Goal: Information Seeking & Learning: Check status

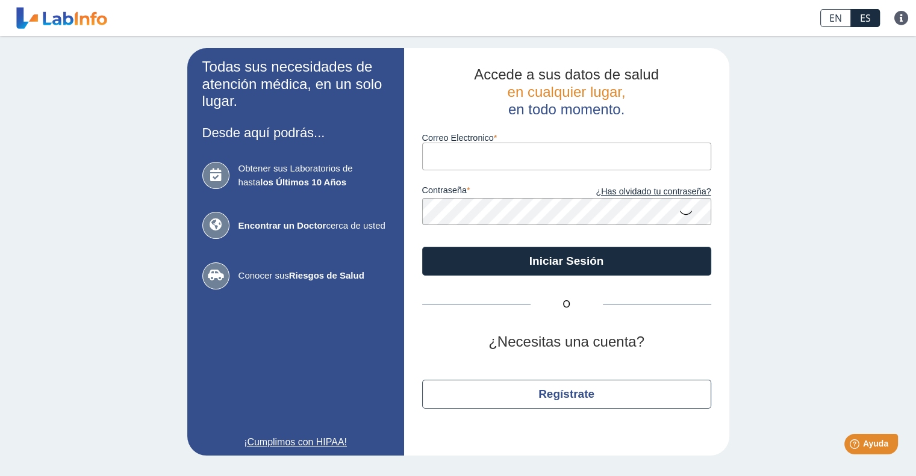
click at [437, 156] on input "Correo Electronico" at bounding box center [566, 156] width 289 height 27
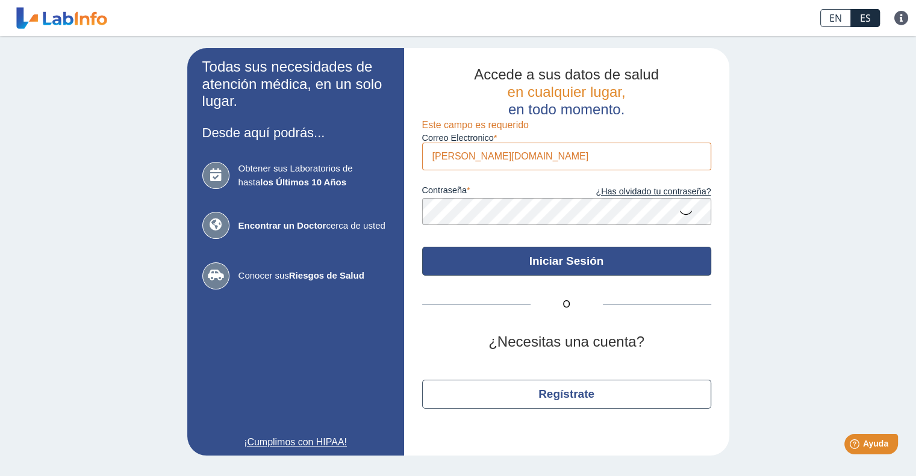
click at [573, 265] on button "Iniciar Sesión" at bounding box center [566, 261] width 289 height 29
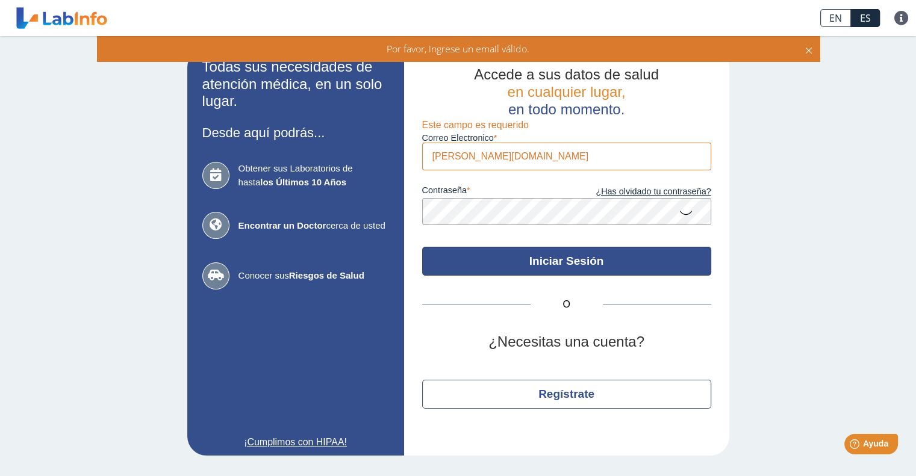
click at [573, 265] on button "Iniciar Sesión" at bounding box center [566, 261] width 289 height 29
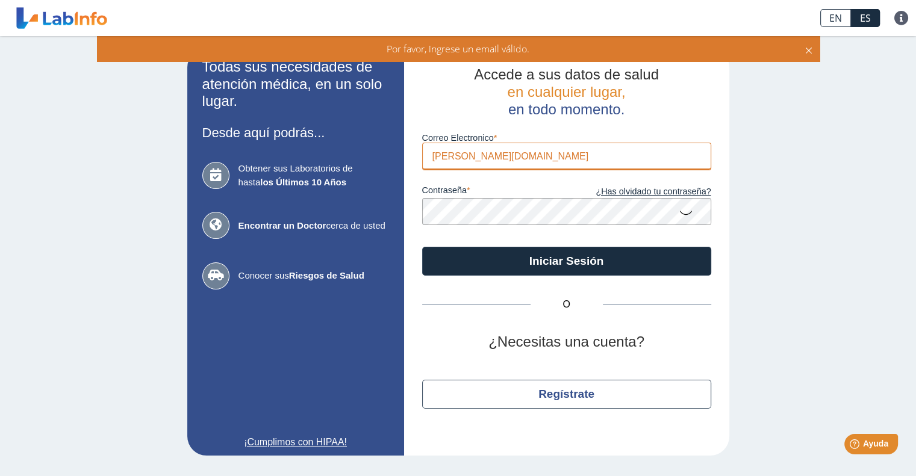
click at [565, 162] on input "patricia.cacho1upredu.com" at bounding box center [566, 156] width 289 height 27
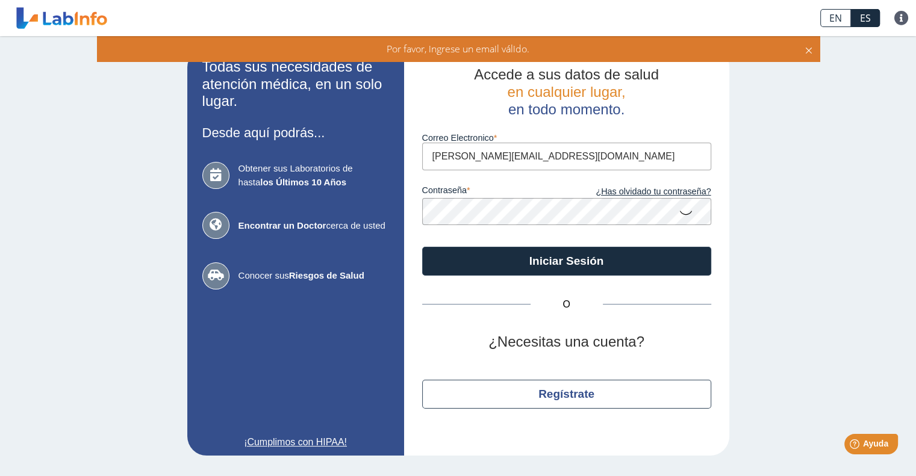
type input "patricia.cacho1@upr.edu"
click at [422, 247] on button "Iniciar Sesión" at bounding box center [566, 261] width 289 height 29
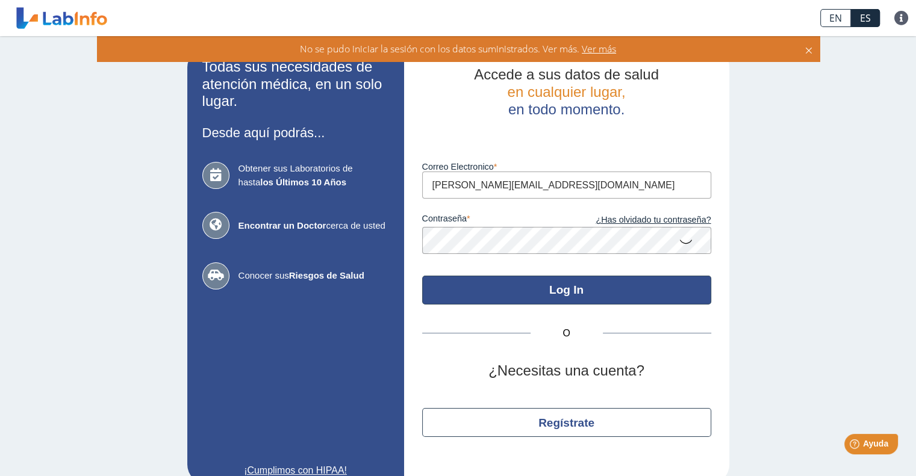
click at [542, 286] on button "Log In" at bounding box center [566, 290] width 289 height 29
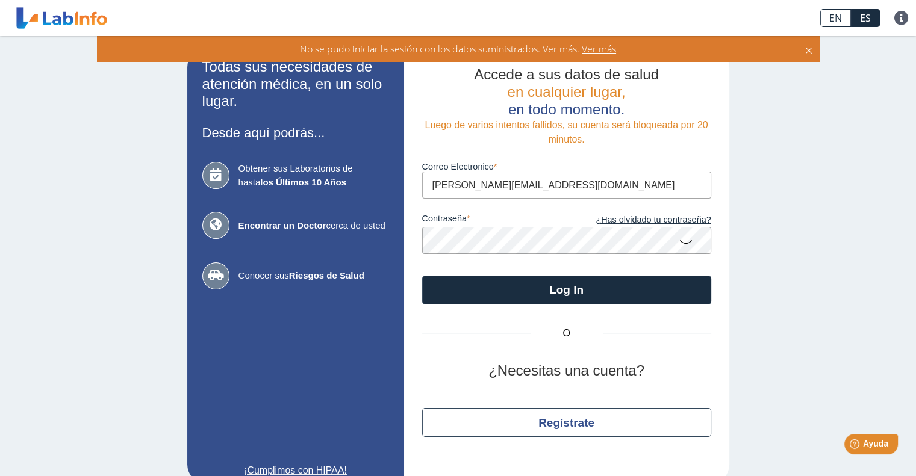
click at [679, 240] on icon at bounding box center [686, 240] width 14 height 23
click at [422, 276] on button "Log In" at bounding box center [566, 290] width 289 height 29
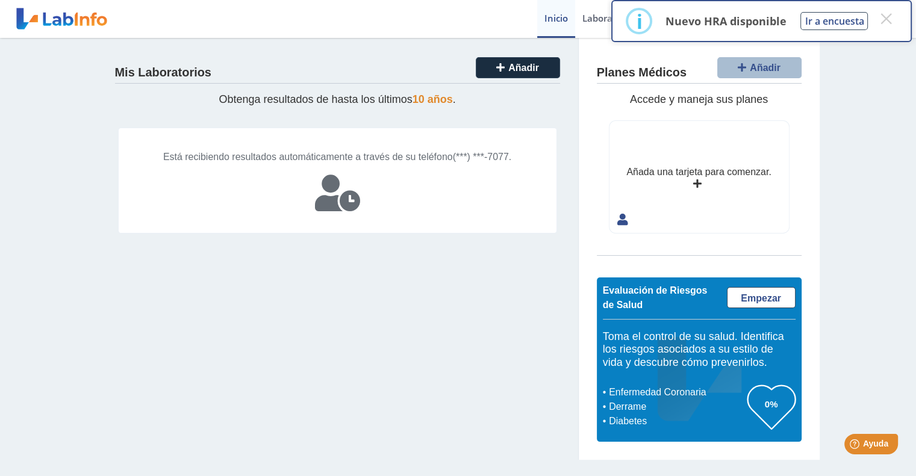
click at [432, 334] on div "Mis Laboratorios Añadir Obtenga resultados de hasta los últimos 10 años . Está …" at bounding box center [338, 249] width 482 height 422
click at [529, 61] on button "Añadir" at bounding box center [518, 67] width 84 height 21
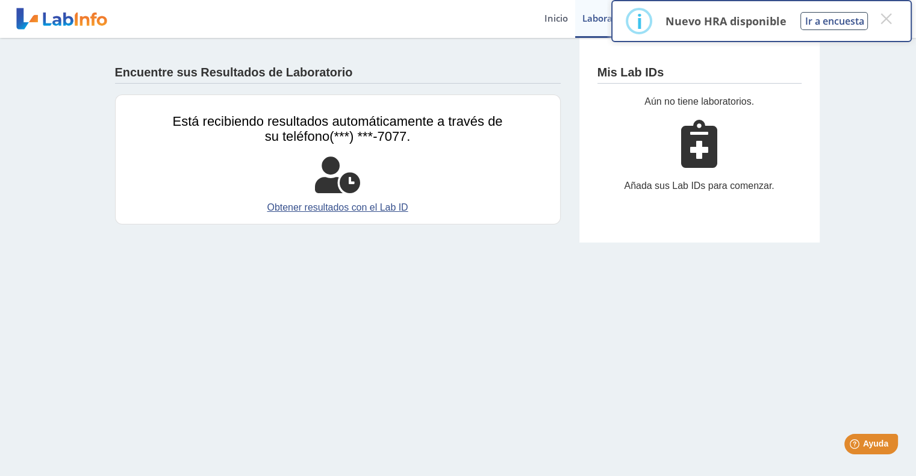
click at [699, 154] on icon at bounding box center [699, 144] width 36 height 48
click at [849, 23] on button "Ir a encuesta" at bounding box center [833, 21] width 67 height 18
drag, startPoint x: 692, startPoint y: 139, endPoint x: 679, endPoint y: 191, distance: 53.5
click at [679, 189] on div "Añada sus Lab IDs para comenzar." at bounding box center [699, 186] width 204 height 14
click at [699, 163] on icon at bounding box center [699, 144] width 36 height 48
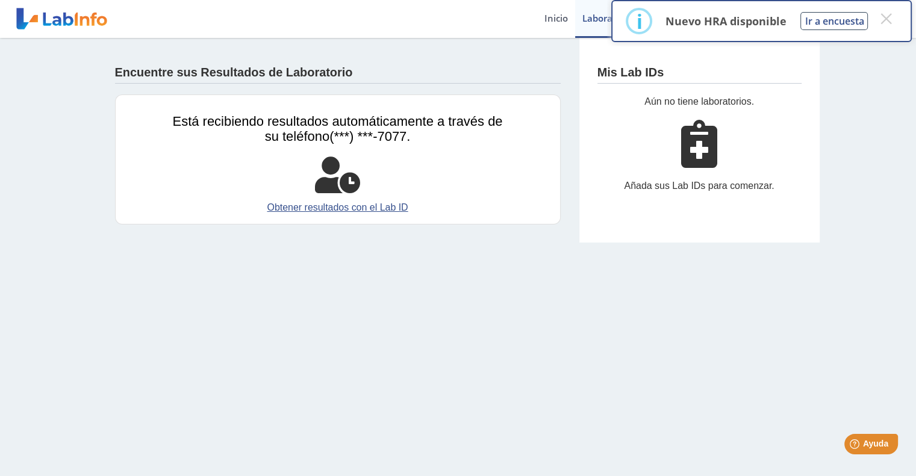
click at [694, 184] on div "Añada sus Lab IDs para comenzar." at bounding box center [699, 186] width 204 height 14
click at [699, 145] on icon at bounding box center [699, 144] width 36 height 48
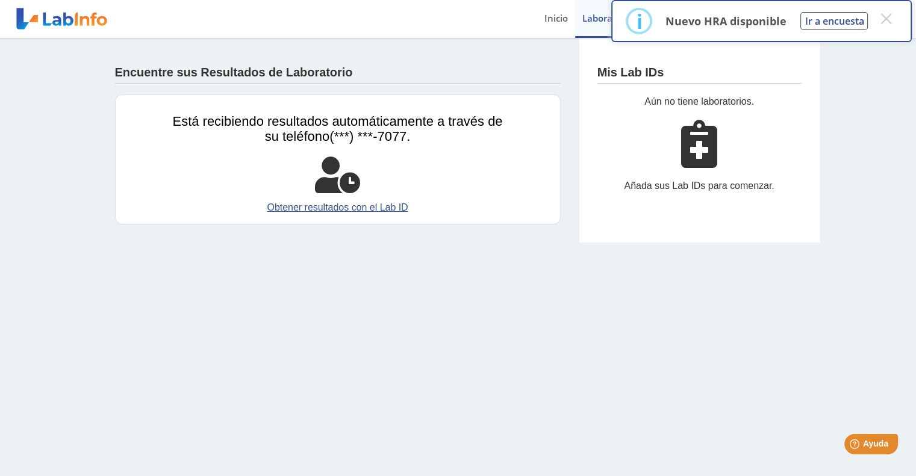
click at [699, 145] on icon at bounding box center [699, 144] width 36 height 48
click at [889, 20] on button "×" at bounding box center [886, 19] width 22 height 22
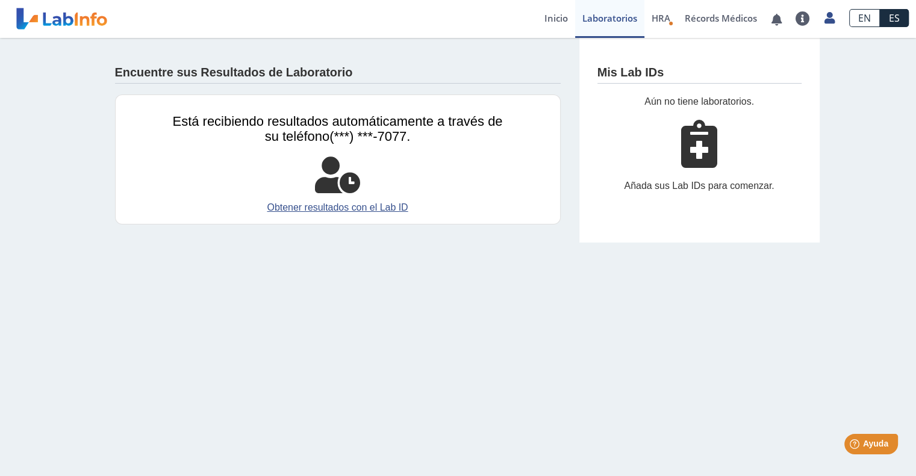
drag, startPoint x: 699, startPoint y: 139, endPoint x: 641, endPoint y: 262, distance: 135.5
click at [641, 262] on main "Encuentre sus Resultados de Laboratorio Está recibiendo resultados automáticame…" at bounding box center [458, 257] width 916 height 438
click at [359, 205] on link "Obtener resultados con el Lab ID" at bounding box center [338, 208] width 330 height 14
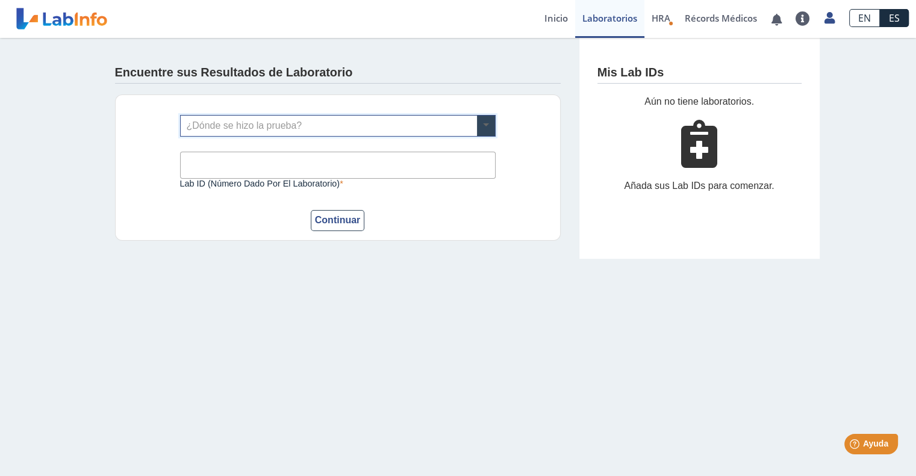
click at [486, 128] on span at bounding box center [486, 126] width 18 height 20
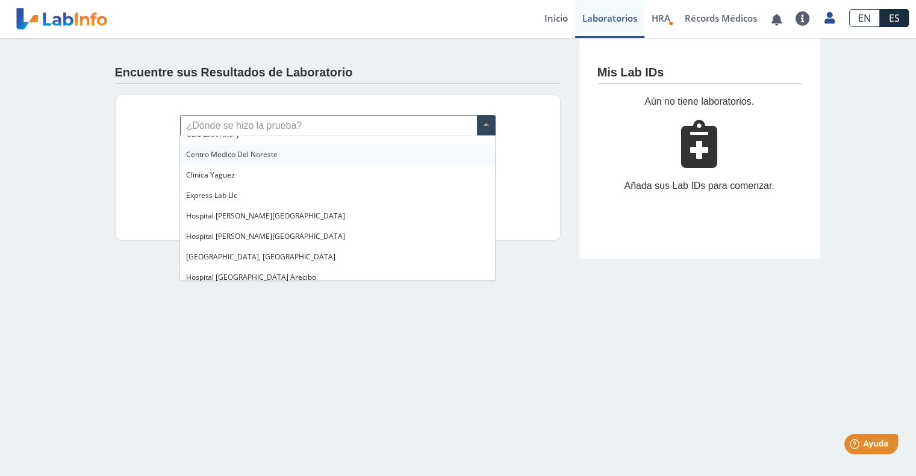
scroll to position [60, 0]
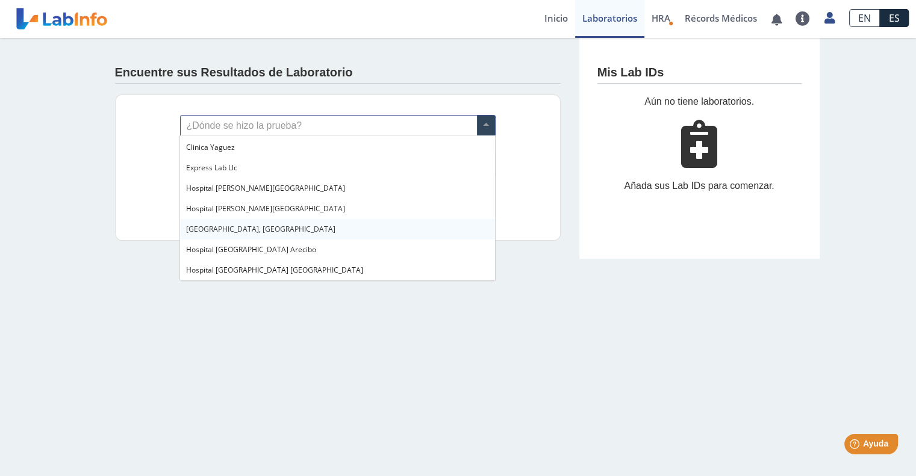
click at [303, 231] on span "Hospital Metropolitano, Rio Piedras" at bounding box center [260, 229] width 149 height 10
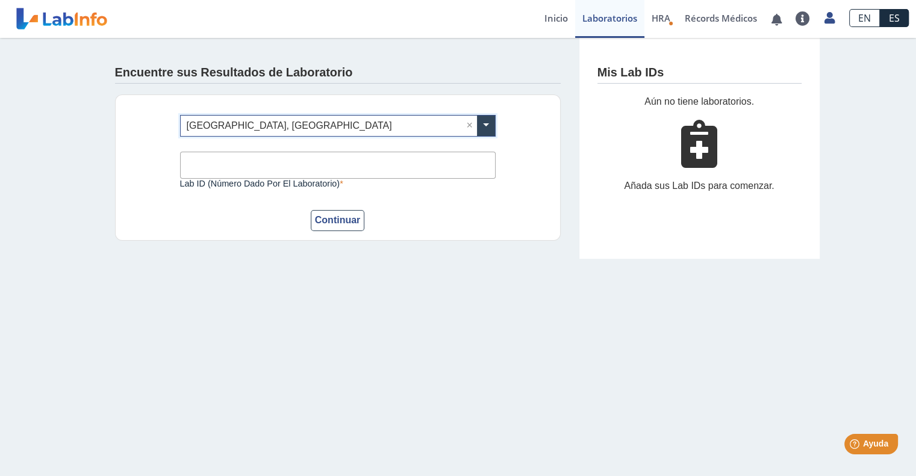
click at [225, 158] on input "Lab ID (número dado por el laboratorio)" at bounding box center [338, 165] width 316 height 27
type input "0300847395"
click at [311, 210] on button "Continuar" at bounding box center [338, 220] width 54 height 21
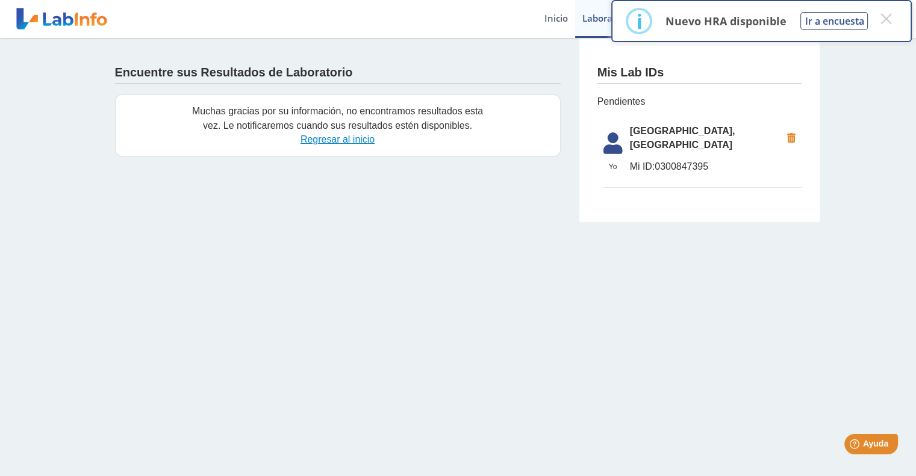
click at [349, 139] on link "Regresar al inicio" at bounding box center [338, 139] width 74 height 10
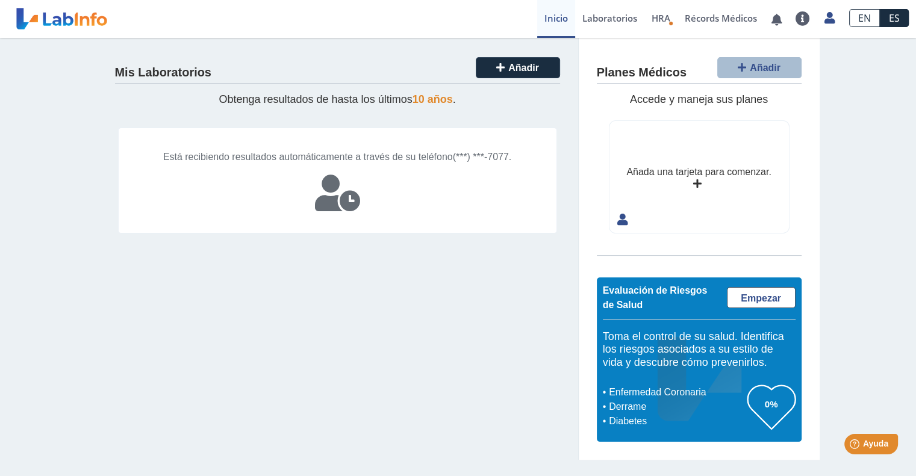
click at [351, 199] on icon at bounding box center [337, 193] width 45 height 36
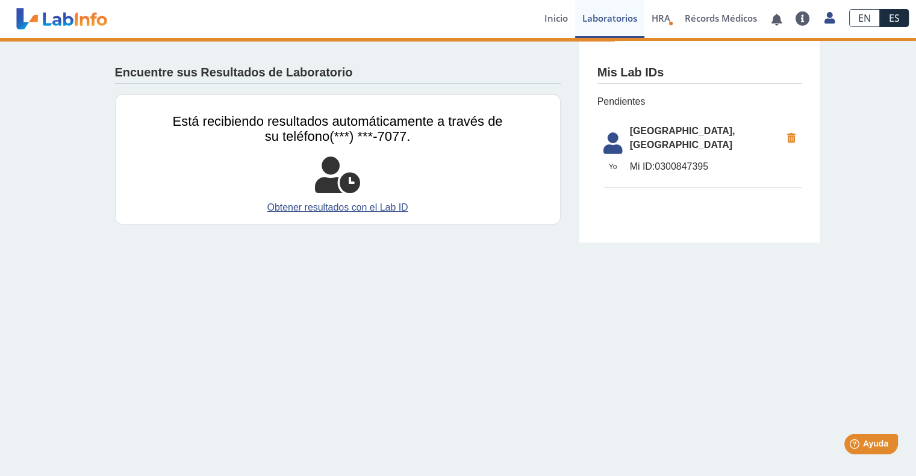
click at [635, 164] on span "Mi ID:" at bounding box center [642, 166] width 25 height 10
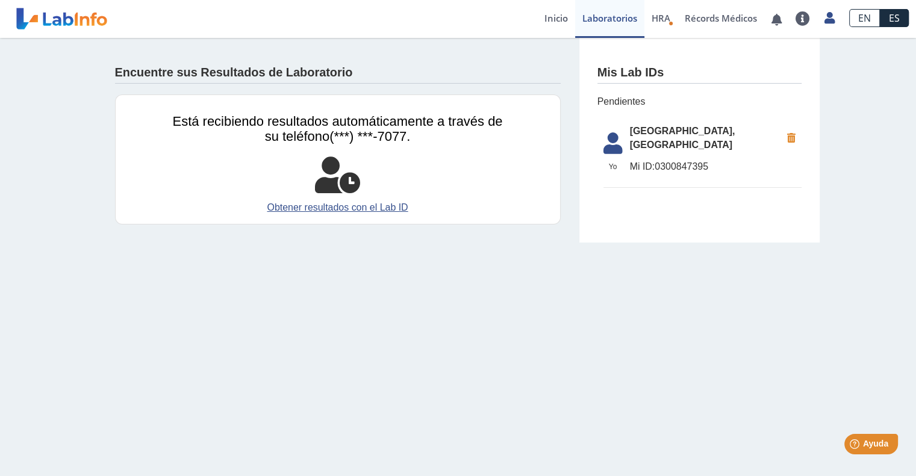
click at [788, 137] on icon at bounding box center [791, 139] width 20 height 22
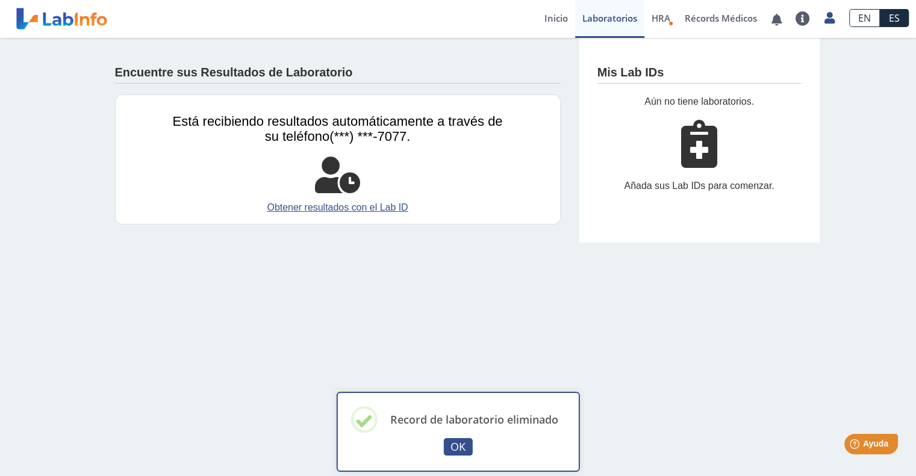
click at [706, 185] on div "Añada sus Lab IDs para comenzar." at bounding box center [699, 186] width 204 height 14
click at [462, 450] on button "OK" at bounding box center [458, 446] width 29 height 17
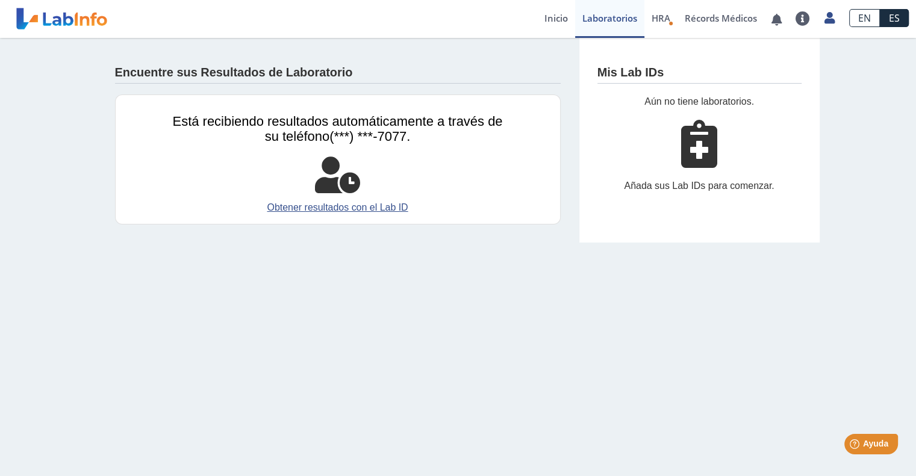
click at [689, 139] on icon at bounding box center [699, 144] width 36 height 48
click at [694, 145] on icon at bounding box center [699, 144] width 36 height 48
click at [697, 186] on div "Añada sus Lab IDs para comenzar." at bounding box center [699, 186] width 204 height 14
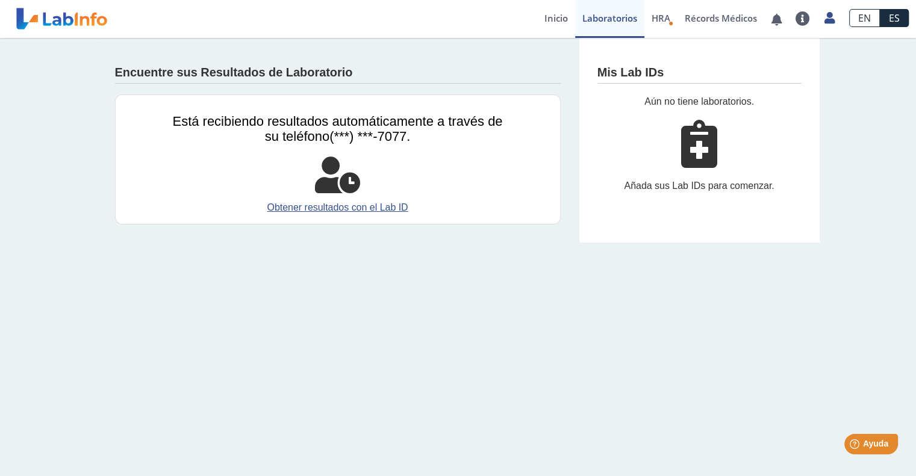
click at [697, 186] on div "Añada sus Lab IDs para comenzar." at bounding box center [699, 186] width 204 height 14
click at [294, 208] on link "Obtener resultados con el Lab ID" at bounding box center [338, 208] width 330 height 14
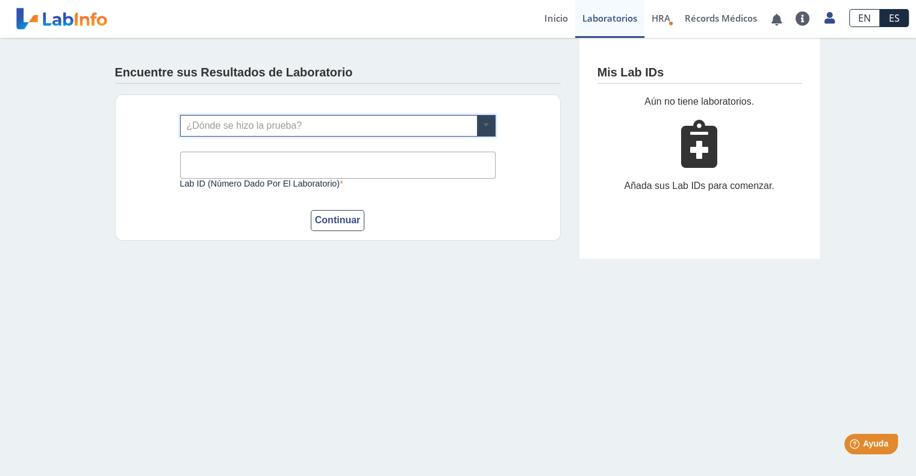
click at [478, 123] on span at bounding box center [486, 126] width 18 height 20
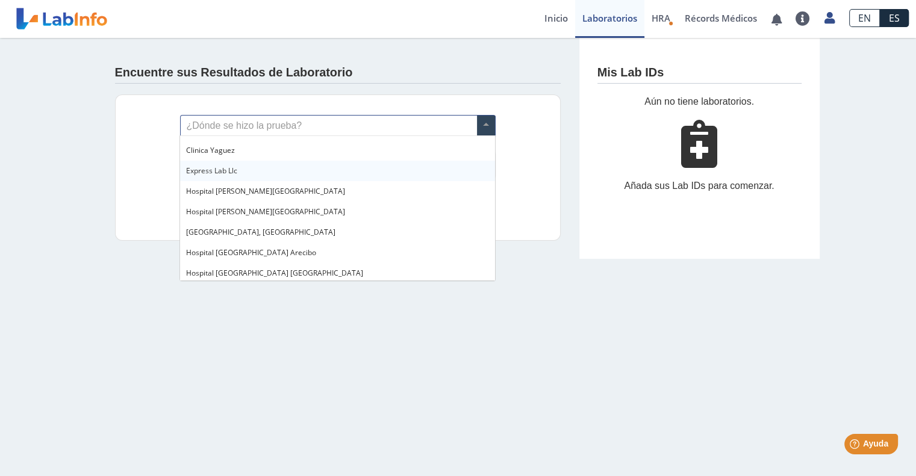
scroll to position [78, 0]
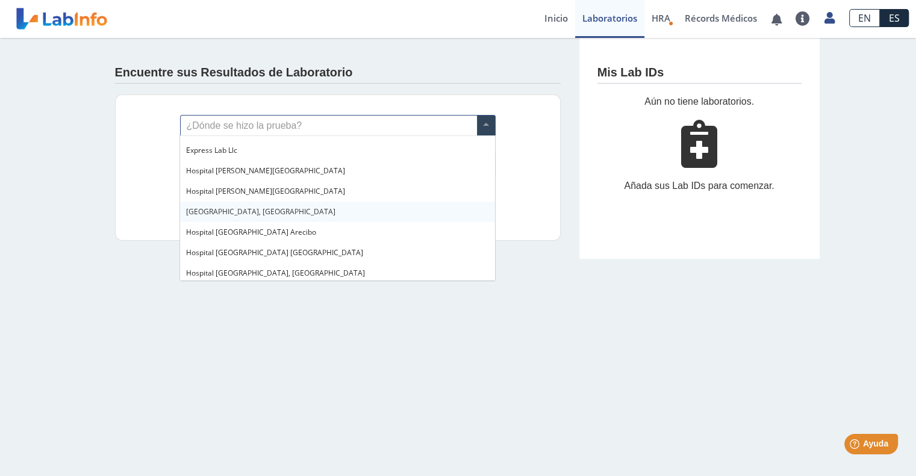
click at [289, 215] on span "Hospital Metropolitano, Rio Piedras" at bounding box center [260, 212] width 149 height 10
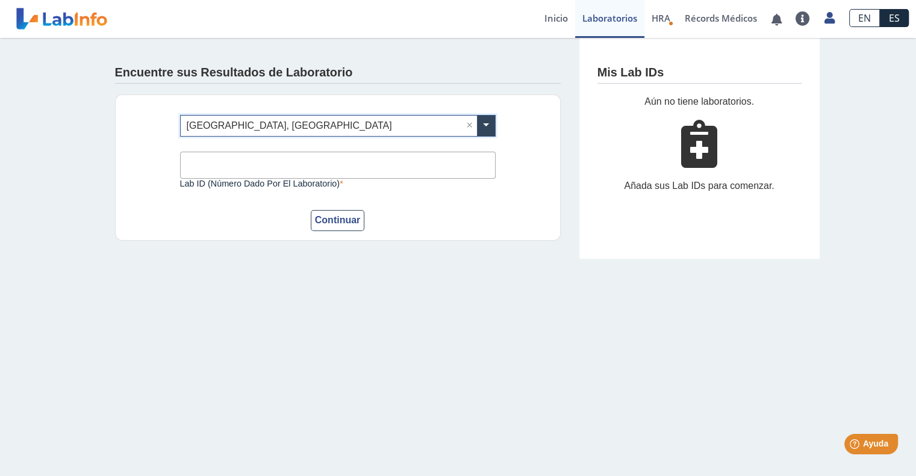
click at [226, 167] on input "Lab ID (número dado por el laboratorio)" at bounding box center [338, 165] width 316 height 27
type input "0000218583"
click at [311, 210] on button "Continuar" at bounding box center [338, 220] width 54 height 21
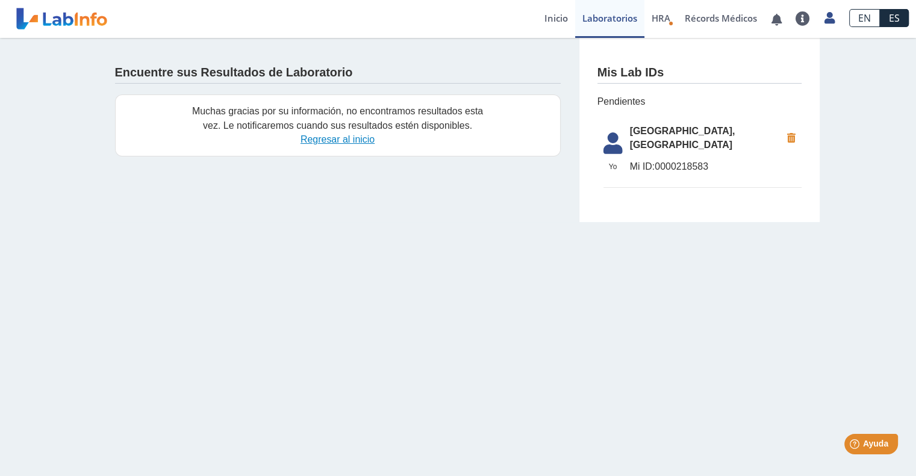
click at [331, 139] on link "Regresar al inicio" at bounding box center [338, 139] width 74 height 10
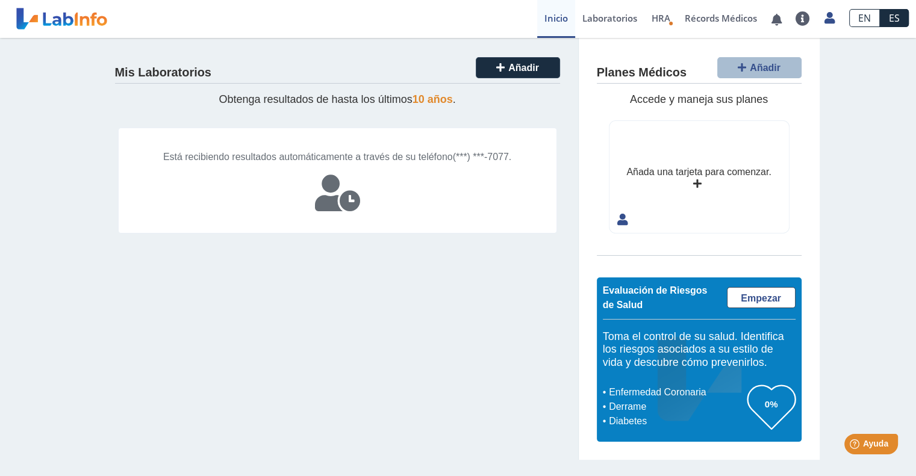
click at [701, 182] on div "Añada una tarjeta para comenzar." at bounding box center [699, 177] width 179 height 112
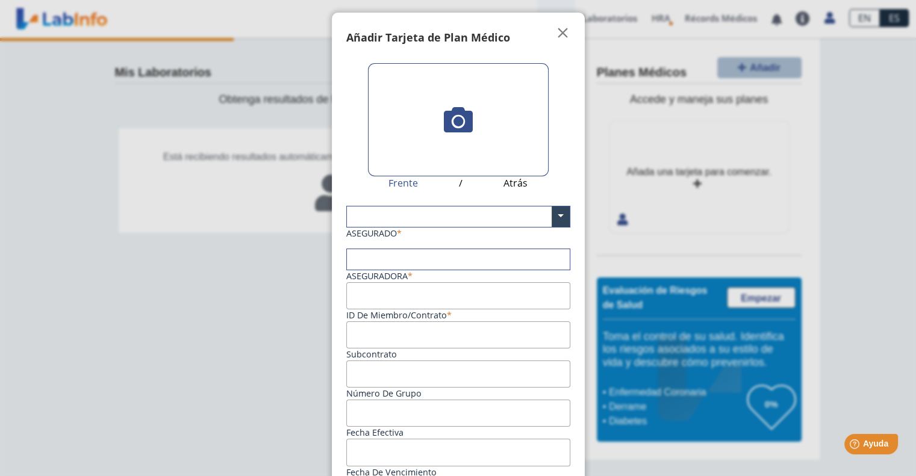
click at [773, 258] on ngb-modal-window "Tarjetas Añadir Tarjeta de Plan Médico  My Cards Frente / Atrás ASEGURADO × As…" at bounding box center [458, 238] width 916 height 476
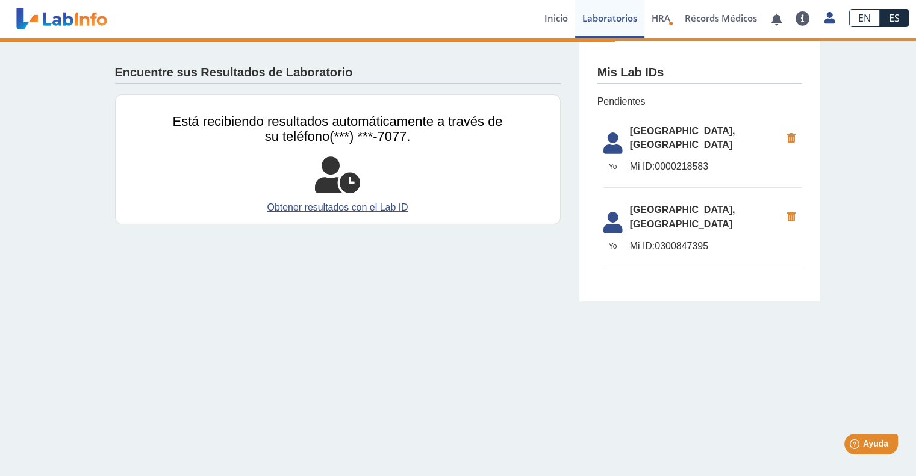
click at [790, 138] on icon at bounding box center [791, 139] width 20 height 22
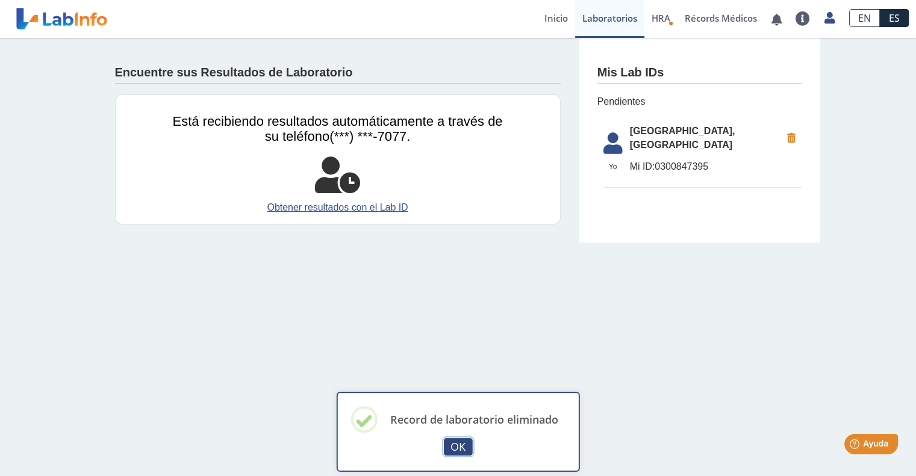
click at [455, 450] on button "OK" at bounding box center [458, 446] width 29 height 17
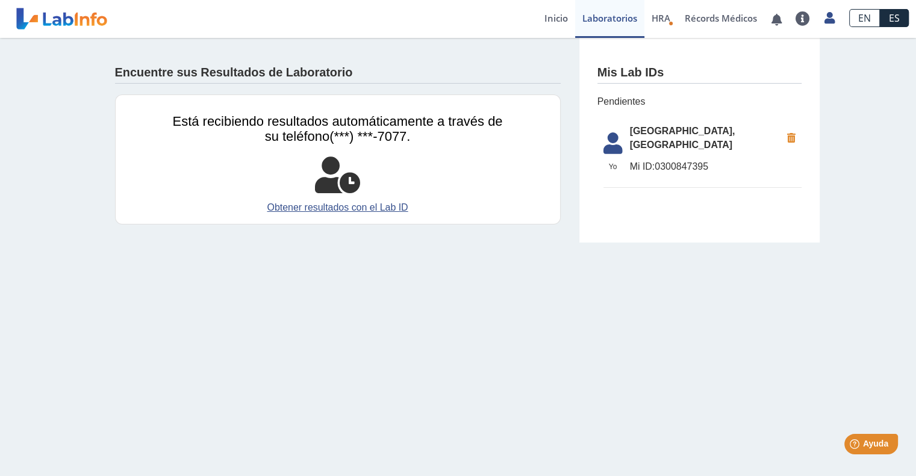
click at [794, 138] on icon at bounding box center [791, 139] width 20 height 22
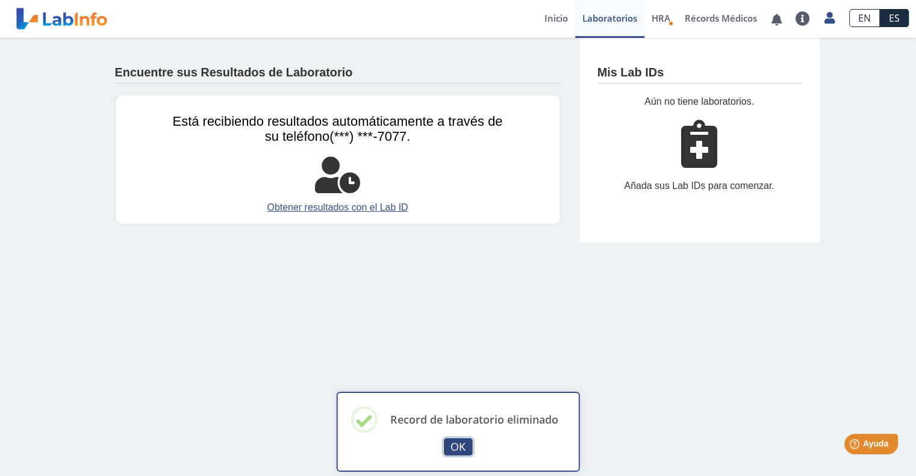
click at [457, 447] on button "OK" at bounding box center [458, 446] width 29 height 17
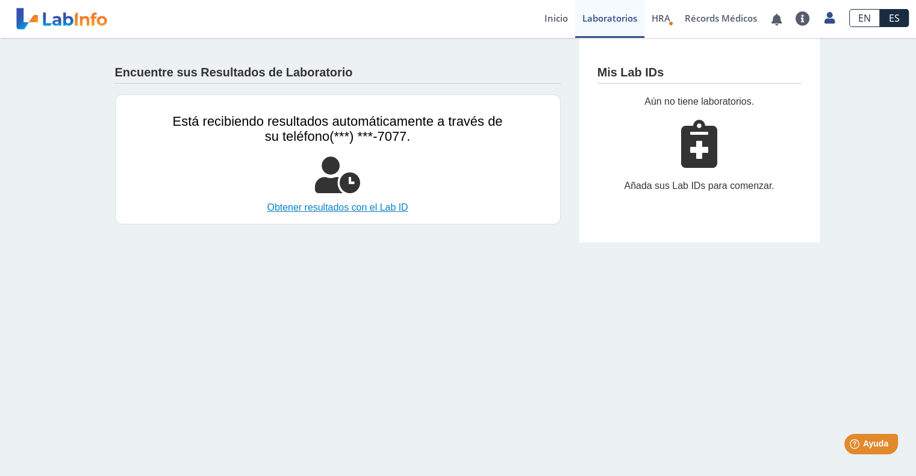
click at [364, 206] on link "Obtener resultados con el Lab ID" at bounding box center [338, 208] width 330 height 14
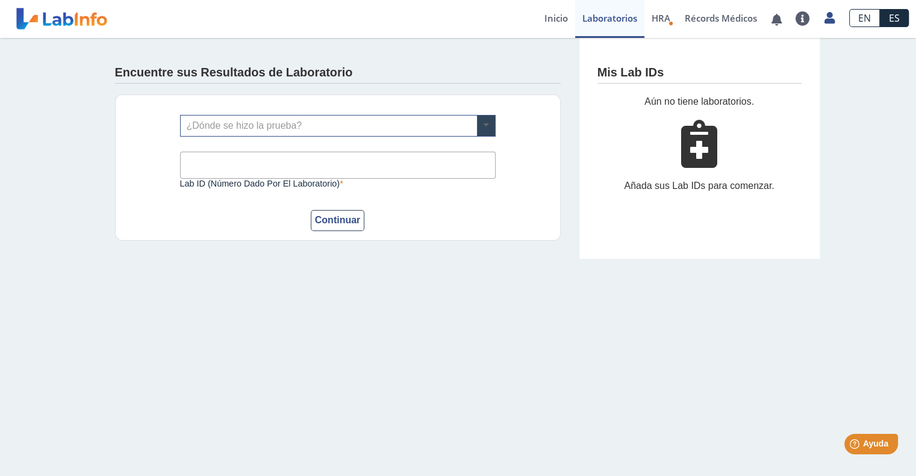
click at [488, 121] on span at bounding box center [486, 126] width 18 height 20
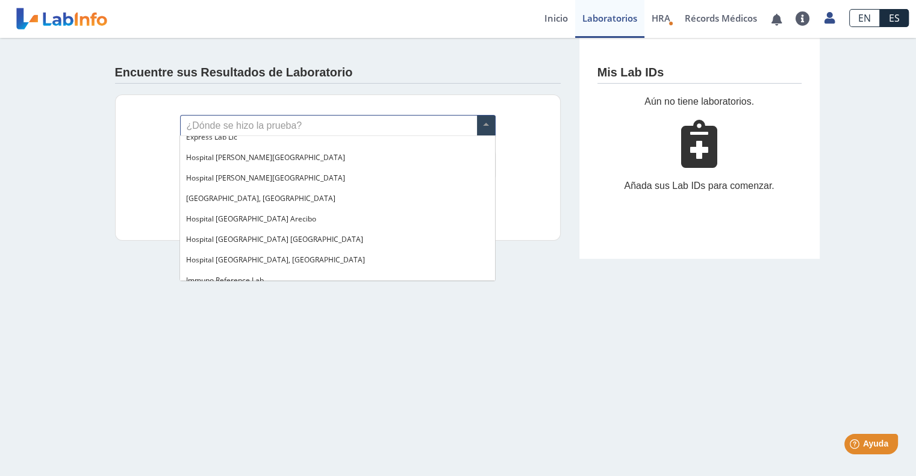
scroll to position [120, 0]
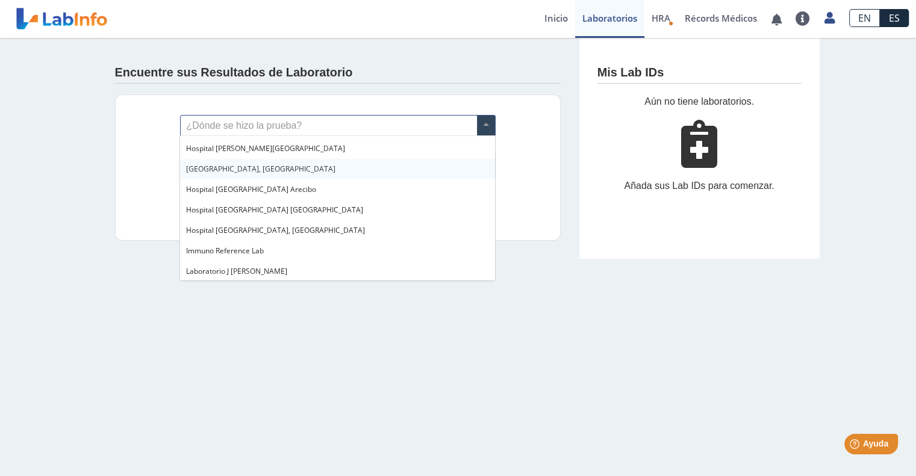
click at [371, 167] on div "[GEOGRAPHIC_DATA], [GEOGRAPHIC_DATA]" at bounding box center [337, 169] width 314 height 20
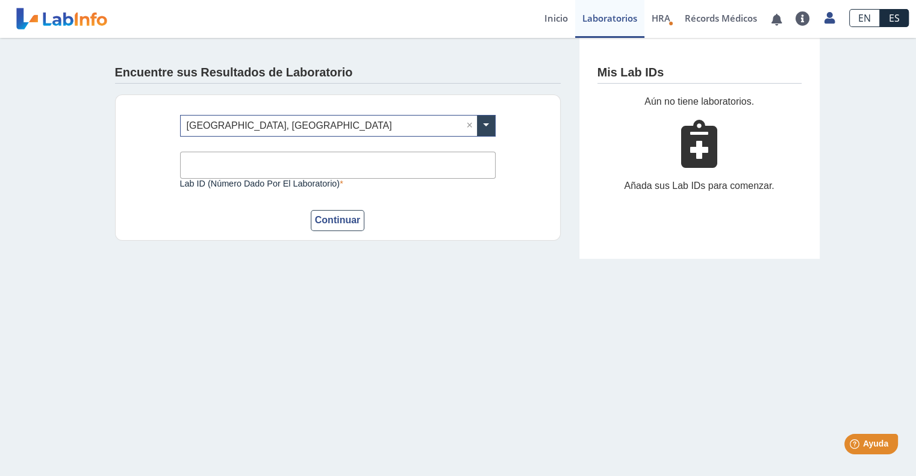
click at [229, 164] on input "Lab ID (número dado por el laboratorio)" at bounding box center [338, 165] width 316 height 27
click at [281, 313] on main "Encuentre sus Resultados de Laboratorio ¿Dónde se hizo la prueba? × Hospital Me…" at bounding box center [458, 257] width 916 height 438
click at [345, 226] on button "Continuar" at bounding box center [338, 220] width 54 height 21
click at [319, 324] on main "Encuentre sus Resultados de Laboratorio ¿Dónde se hizo la prueba? × Hospital Me…" at bounding box center [458, 257] width 916 height 438
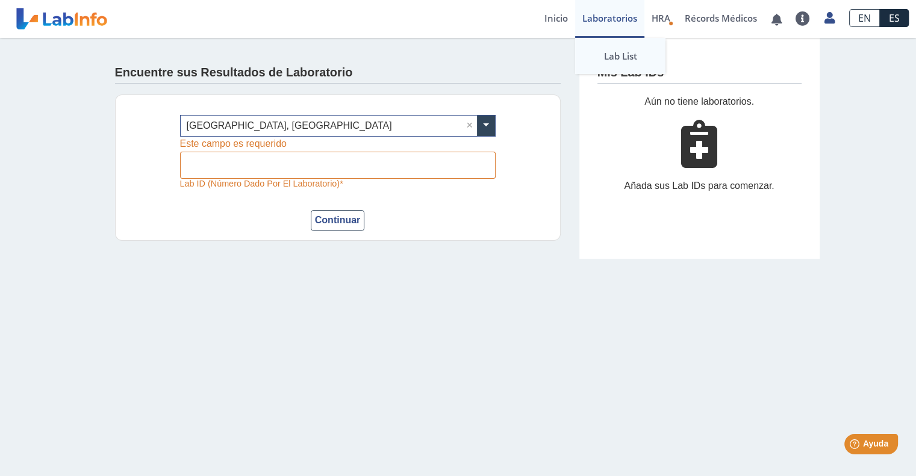
click at [623, 57] on link "Lab List" at bounding box center [620, 56] width 90 height 36
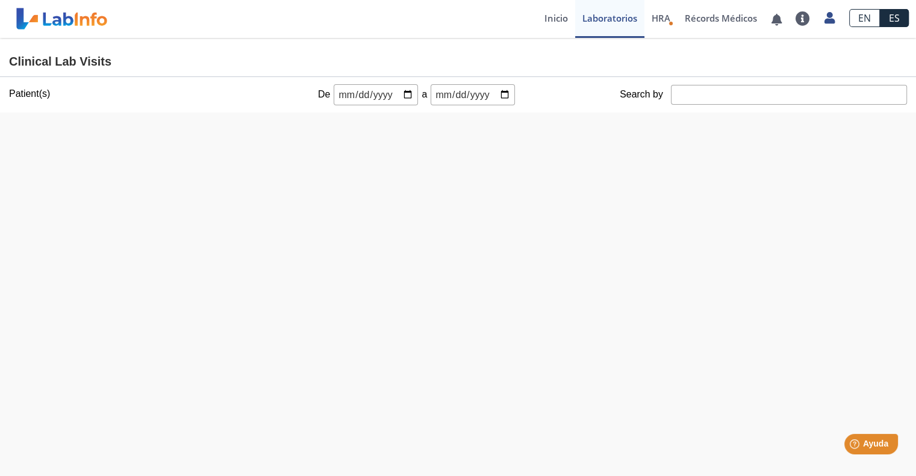
click at [507, 92] on input "date" at bounding box center [473, 94] width 84 height 21
click at [402, 95] on input "date" at bounding box center [376, 94] width 84 height 21
click at [703, 197] on div at bounding box center [458, 321] width 880 height 416
click at [405, 93] on input "date" at bounding box center [376, 94] width 84 height 21
type input "2025-09-09"
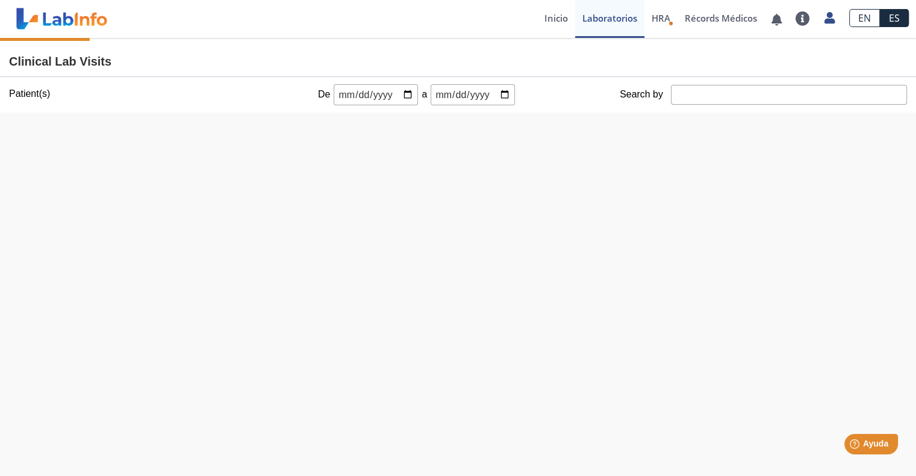
click at [497, 91] on input "date" at bounding box center [473, 94] width 84 height 21
type input "2025-09-09"
click at [641, 197] on div at bounding box center [458, 321] width 880 height 416
click at [703, 19] on link "Récords Médicos" at bounding box center [721, 19] width 87 height 38
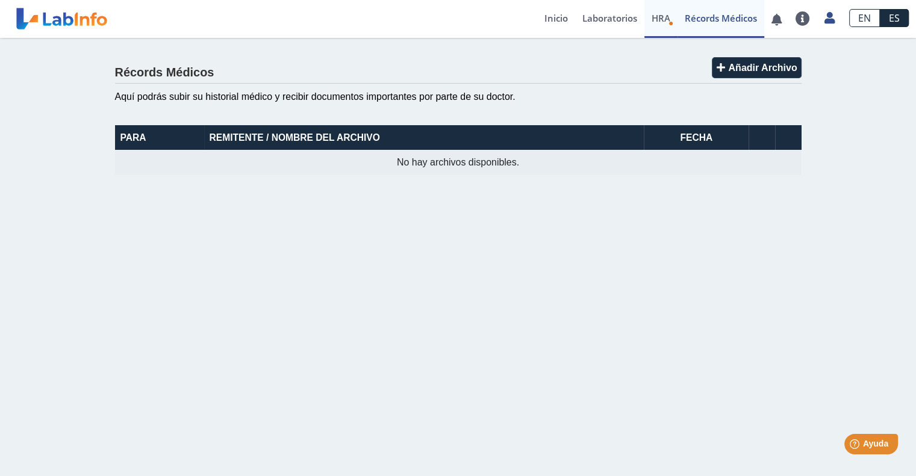
click at [671, 19] on link "HRA Evaluación de Riesgos de Salud" at bounding box center [660, 19] width 33 height 38
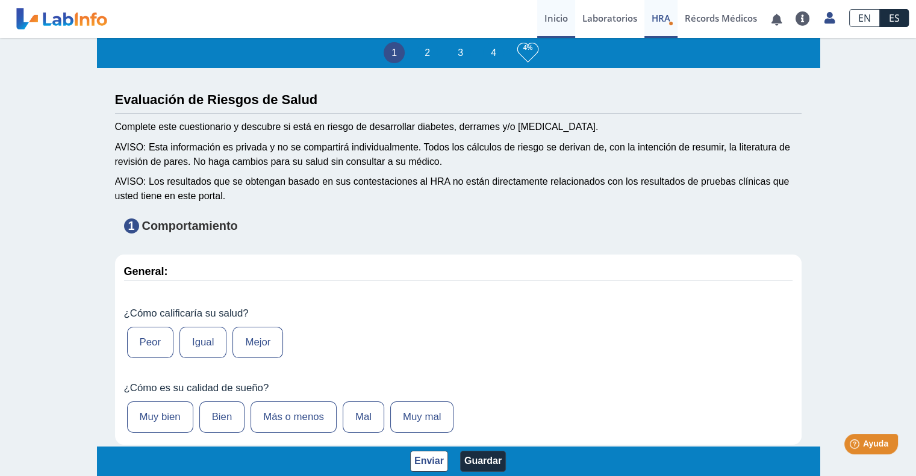
click at [566, 23] on link "Inicio" at bounding box center [556, 19] width 38 height 38
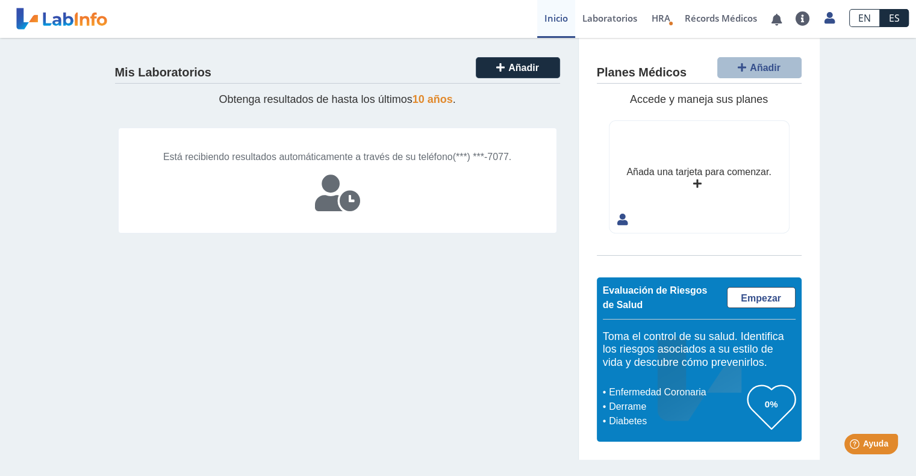
click at [699, 183] on icon at bounding box center [697, 184] width 8 height 10
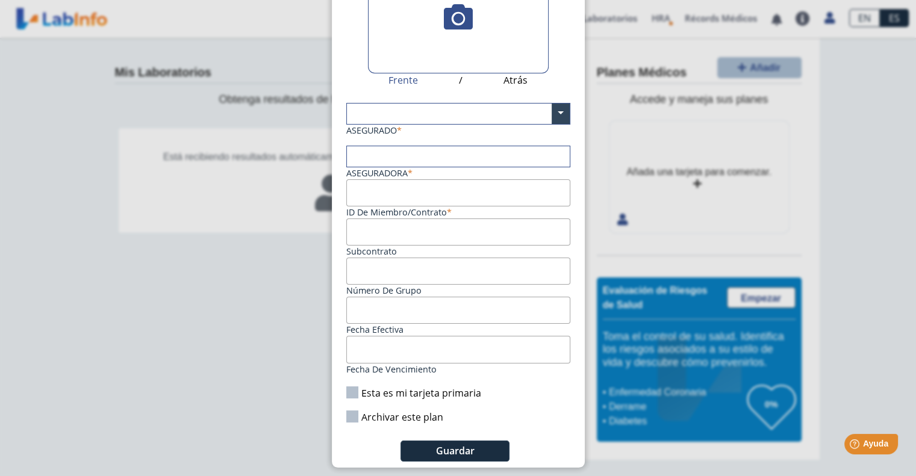
scroll to position [104, 0]
click at [709, 199] on ngb-modal-window "Tarjetas Añadir Tarjeta de Plan Médico  My Cards Frente / Atrás ASEGURADO × As…" at bounding box center [458, 238] width 916 height 476
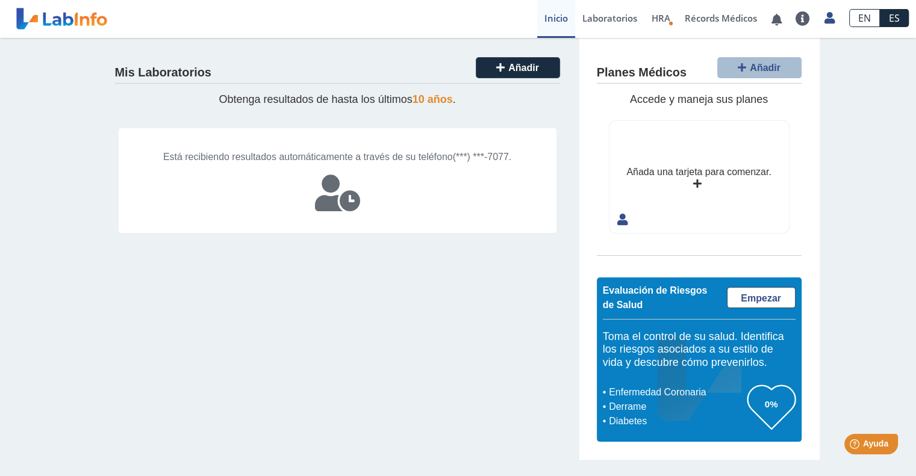
click at [890, 148] on div "Mis Laboratorios Añadir Obtenga resultados de hasta los últimos 10 años . Está …" at bounding box center [458, 249] width 916 height 422
click at [349, 202] on icon at bounding box center [337, 193] width 45 height 36
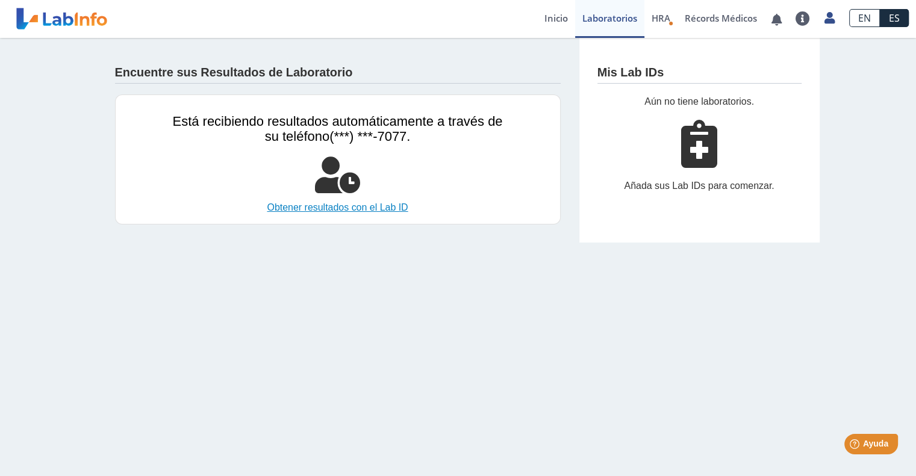
click at [350, 206] on link "Obtener resultados con el Lab ID" at bounding box center [338, 208] width 330 height 14
